Goal: Check status: Check status

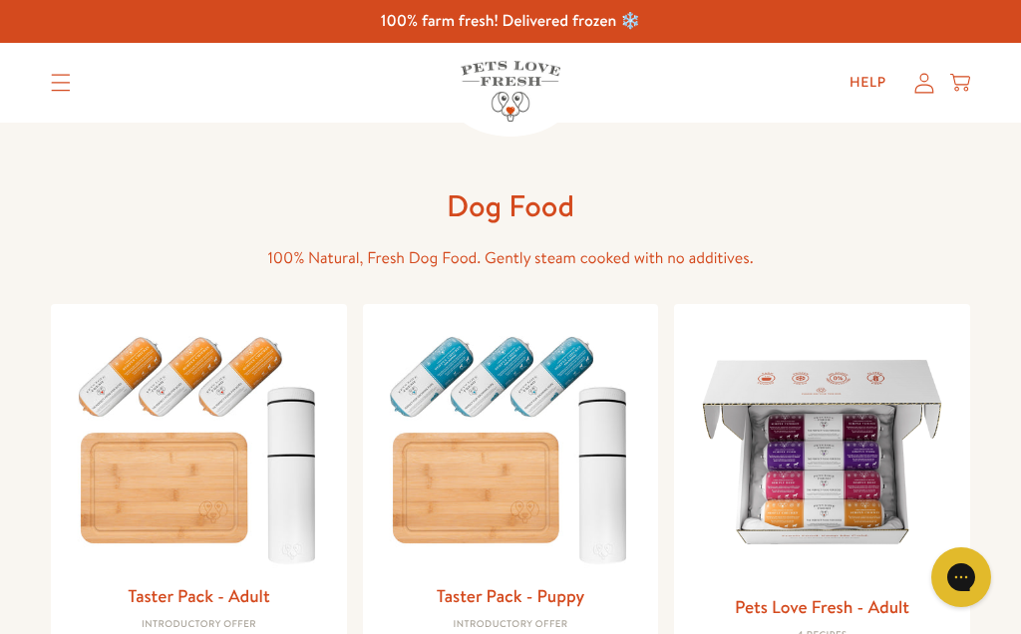
click at [926, 79] on icon at bounding box center [924, 83] width 20 height 21
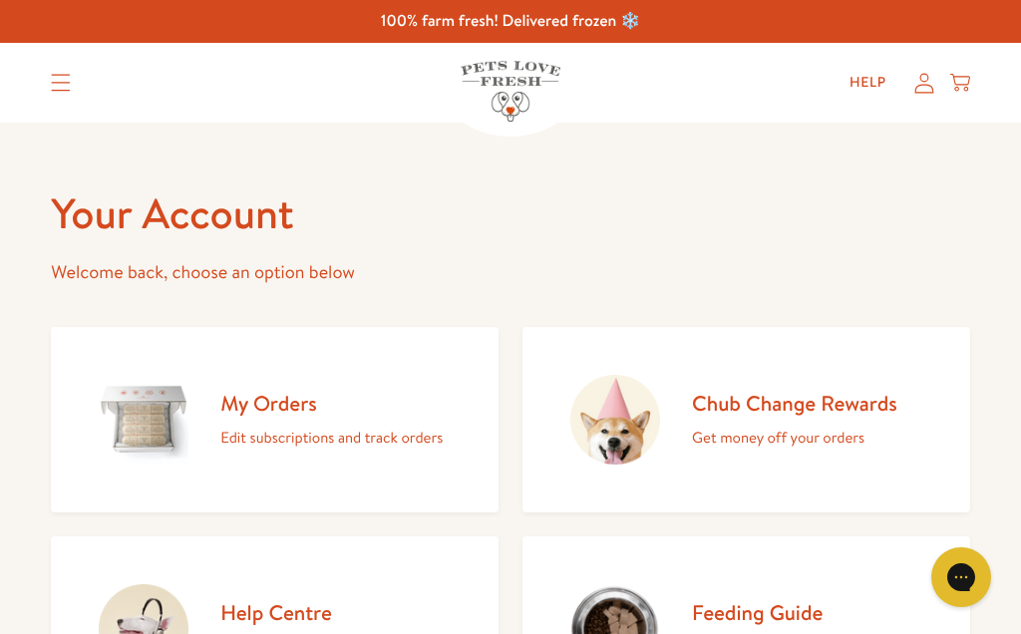
click at [323, 395] on h2 "My Orders" at bounding box center [331, 403] width 222 height 27
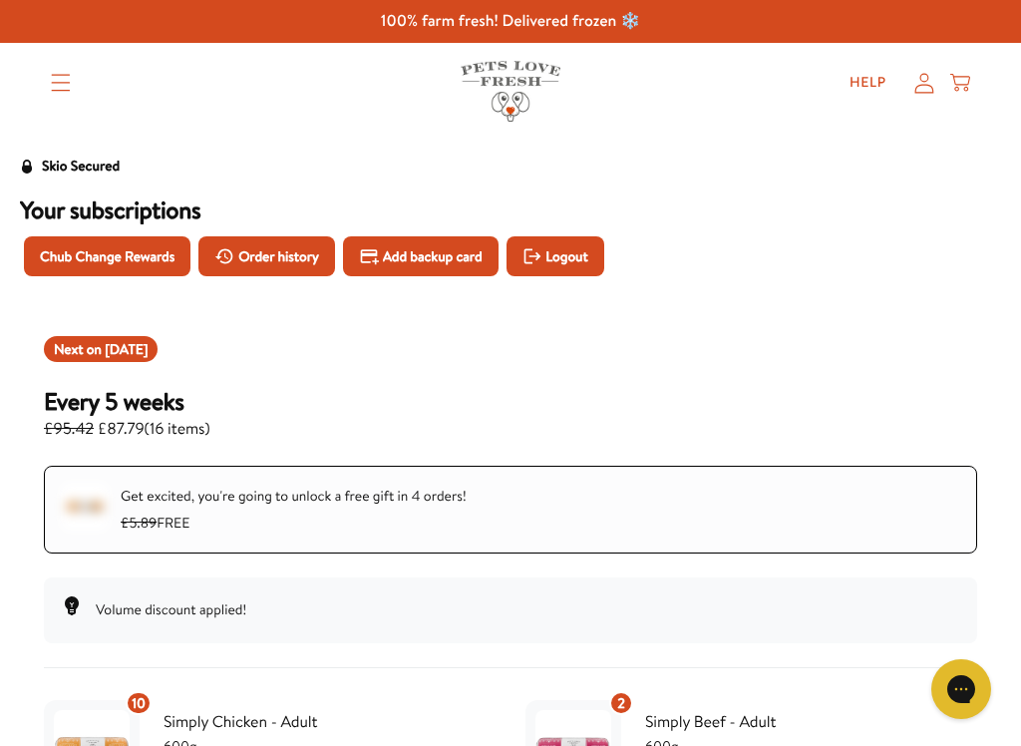
click at [300, 255] on span "Order history" at bounding box center [278, 256] width 81 height 22
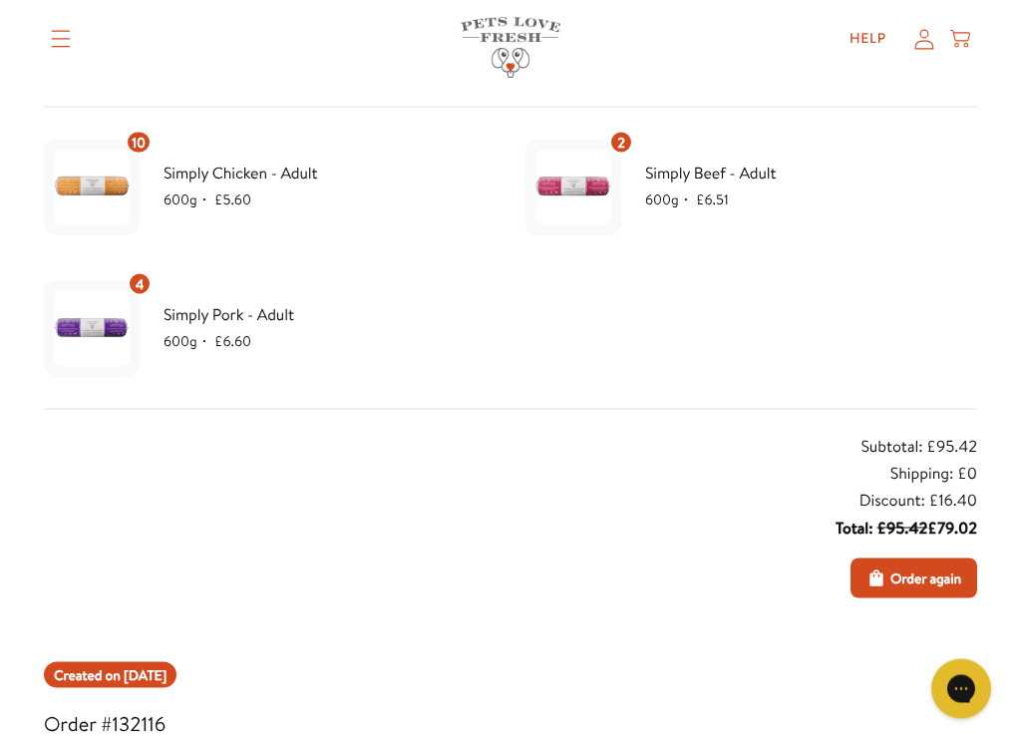
scroll to position [334, 0]
